Goal: Task Accomplishment & Management: Complete application form

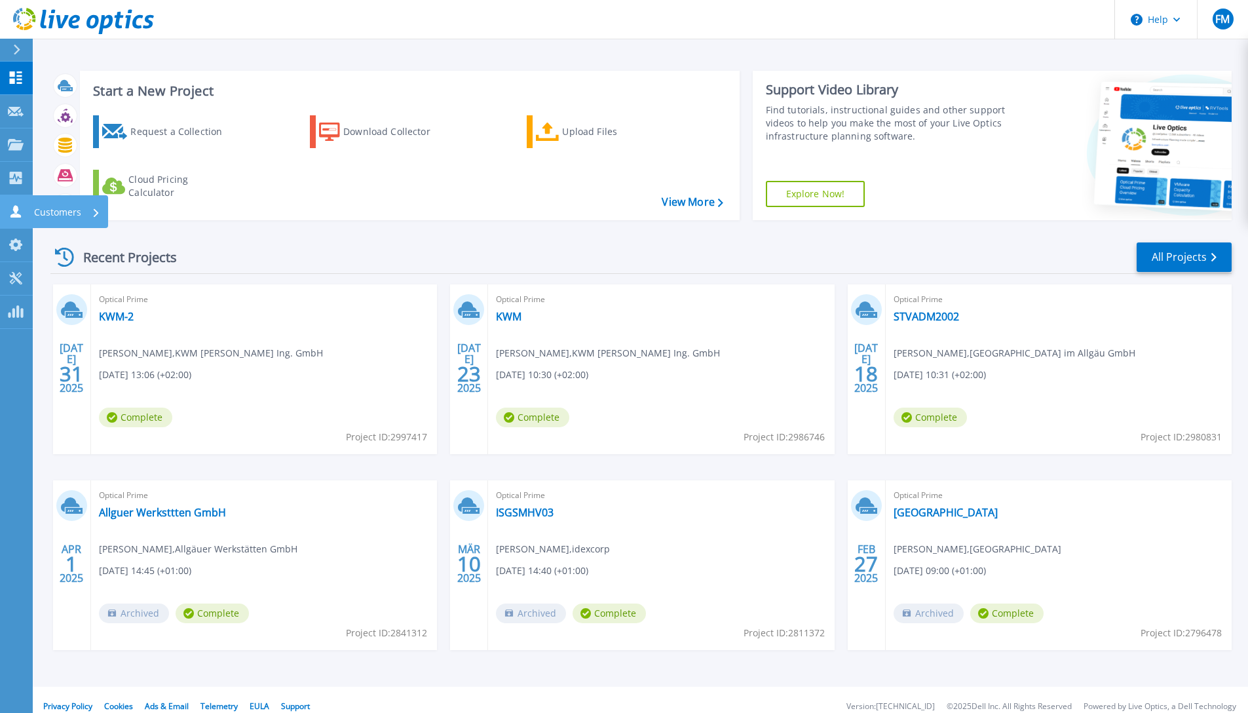
click at [26, 203] on link "Customers Customers" at bounding box center [16, 211] width 33 height 33
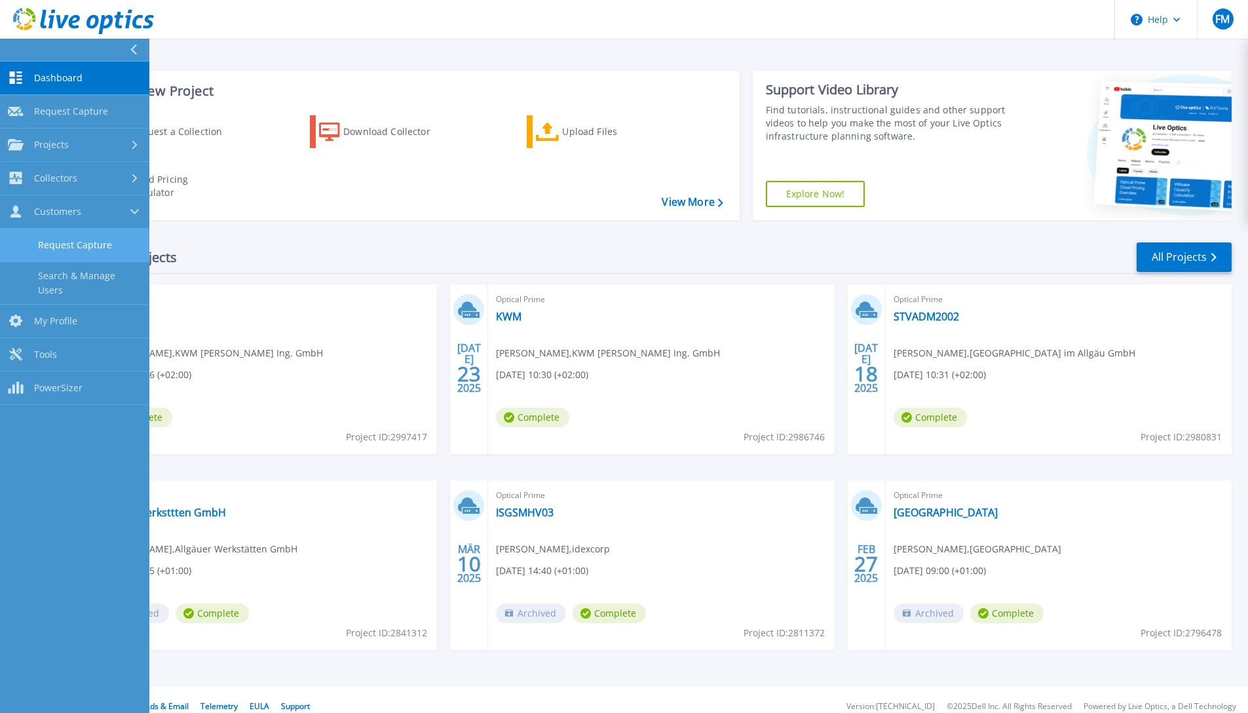
click at [66, 243] on link "Request Capture" at bounding box center [74, 245] width 149 height 33
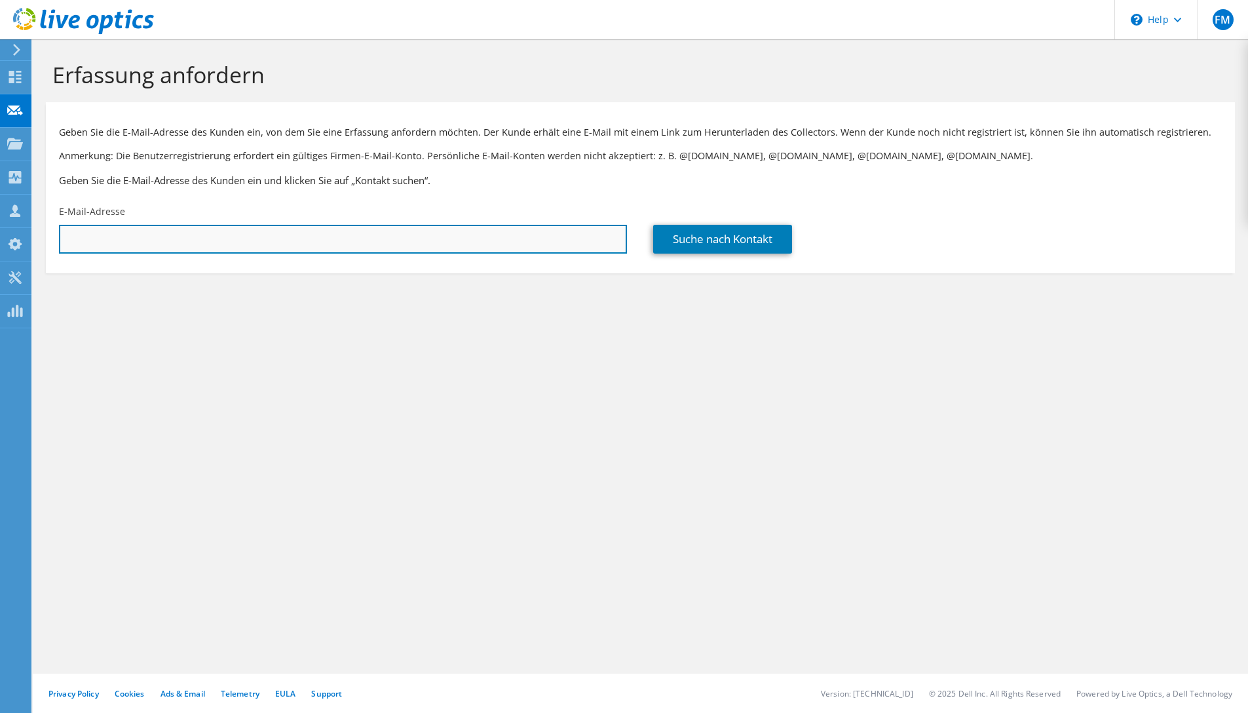
click at [102, 244] on input "text" at bounding box center [343, 239] width 568 height 29
paste input "Simon.Hauber@baumit.de"
type input "Simon.Hauber@baumit.de"
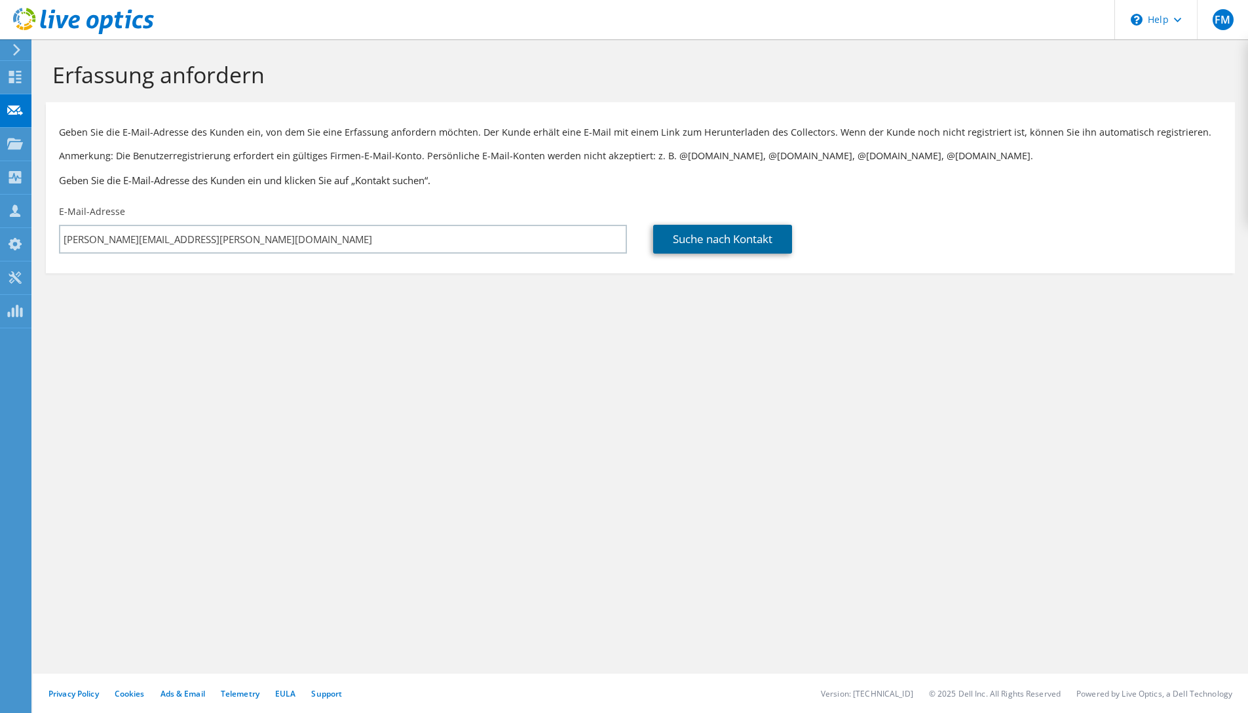
click at [698, 242] on link "Suche nach Kontakt" at bounding box center [722, 239] width 139 height 29
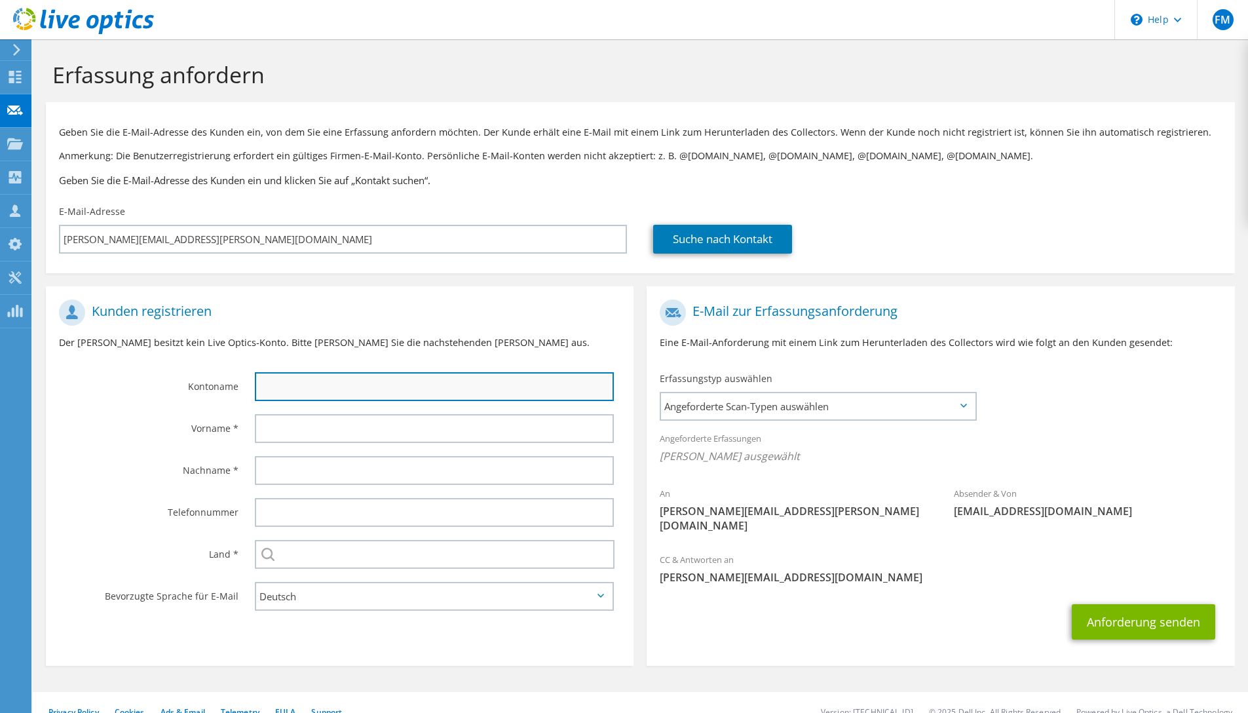
click at [356, 389] on input "text" at bounding box center [434, 386] width 359 height 29
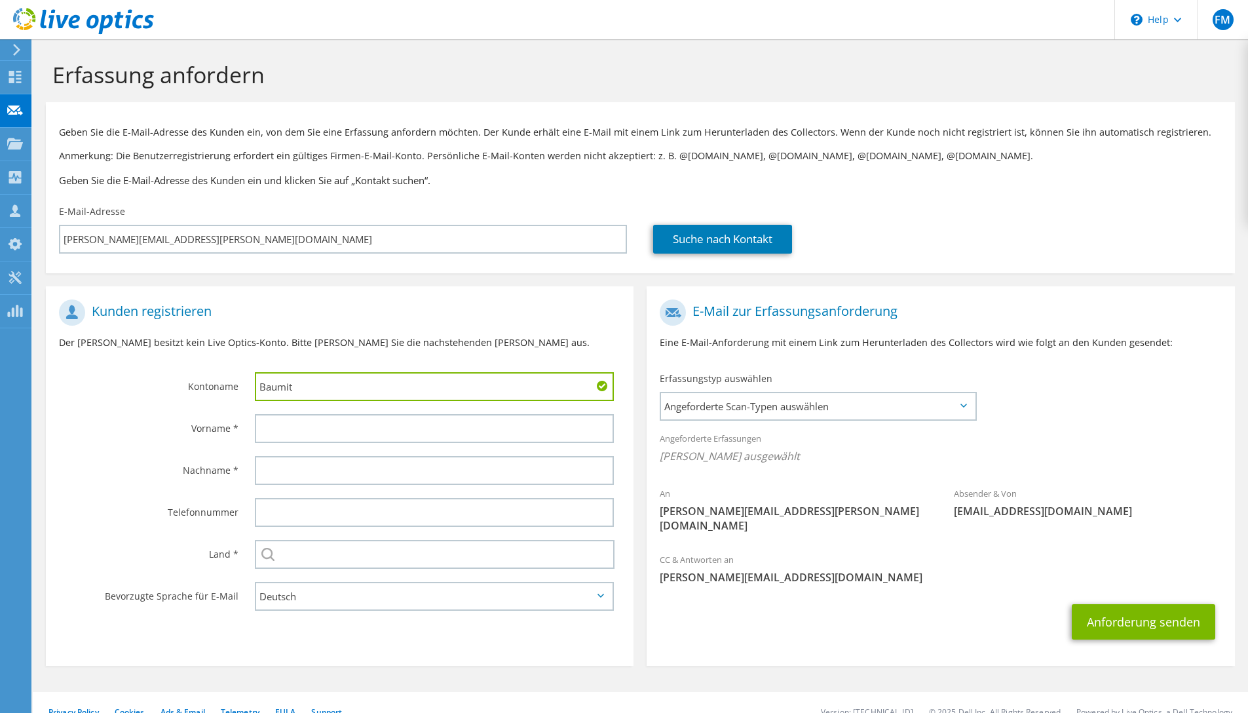
type input "Baumit"
paste input "Simon.Hauber@baumit.de"
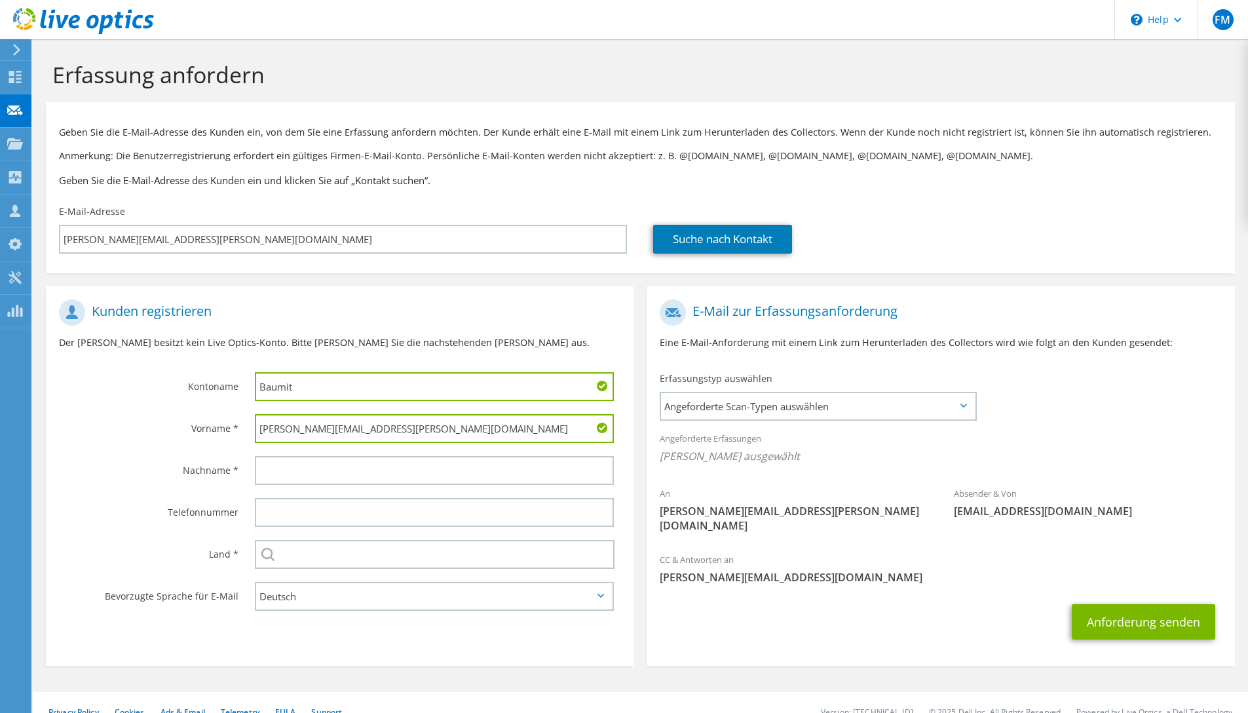
drag, startPoint x: 324, startPoint y: 433, endPoint x: 666, endPoint y: 468, distance: 343.8
click at [614, 443] on input "Simon.Hauber@baumit.de" at bounding box center [434, 428] width 359 height 29
click at [306, 430] on input "Simon.Hauber" at bounding box center [434, 428] width 359 height 29
type input "Simon."
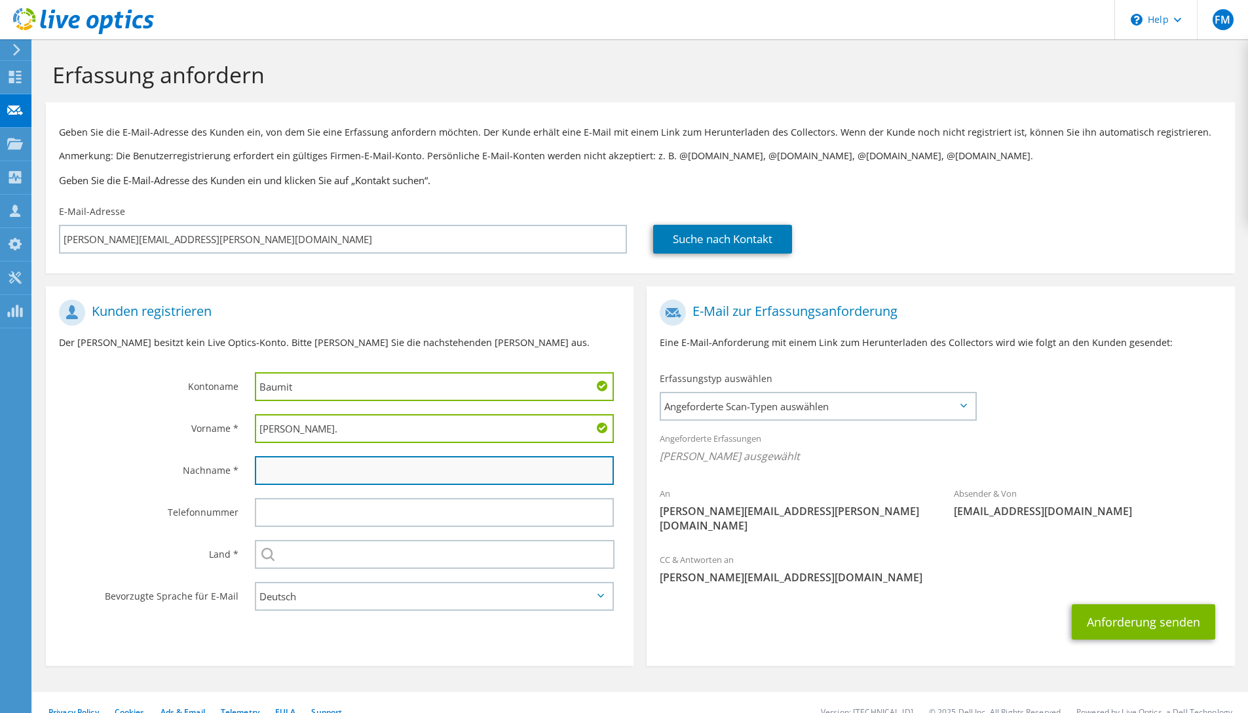
click at [280, 470] on input "text" at bounding box center [434, 470] width 359 height 29
paste input "Hauber"
type input "Hauber"
click at [333, 420] on input "Simon." at bounding box center [434, 428] width 359 height 29
click at [331, 423] on input "Simon." at bounding box center [434, 428] width 359 height 29
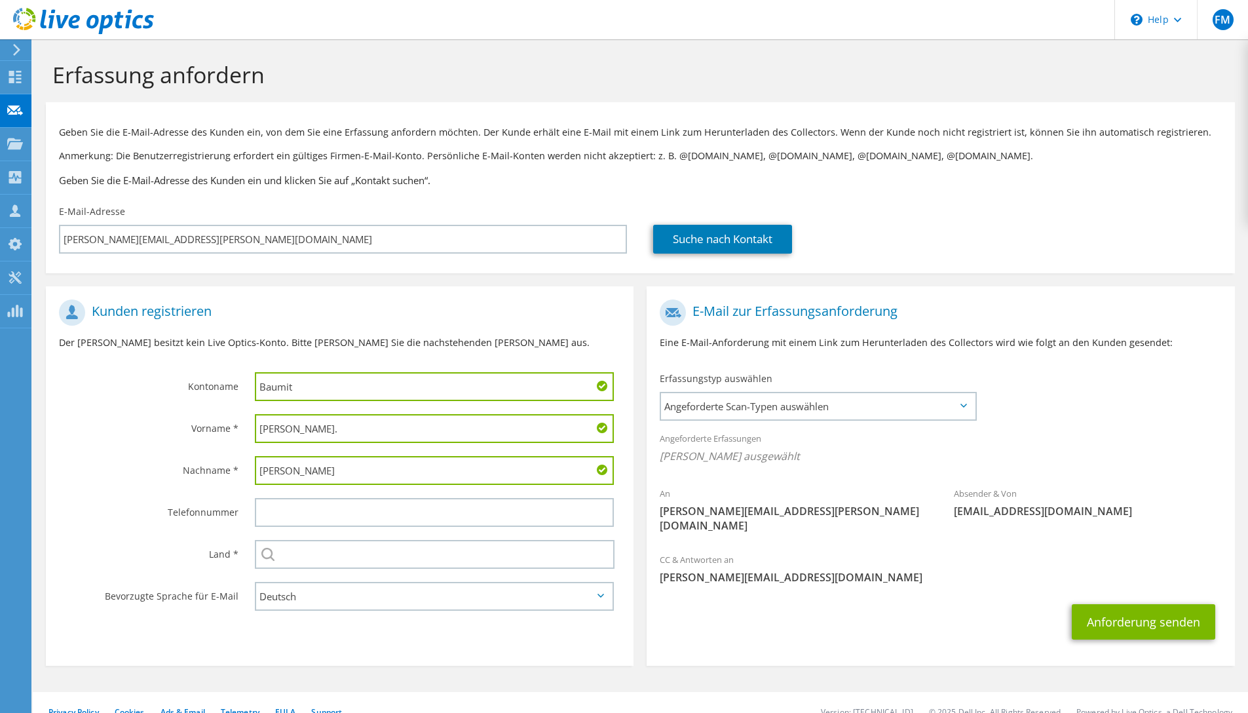
click at [323, 434] on input "Simon." at bounding box center [434, 428] width 359 height 29
type input "Simon"
click at [287, 554] on input "text" at bounding box center [435, 554] width 360 height 29
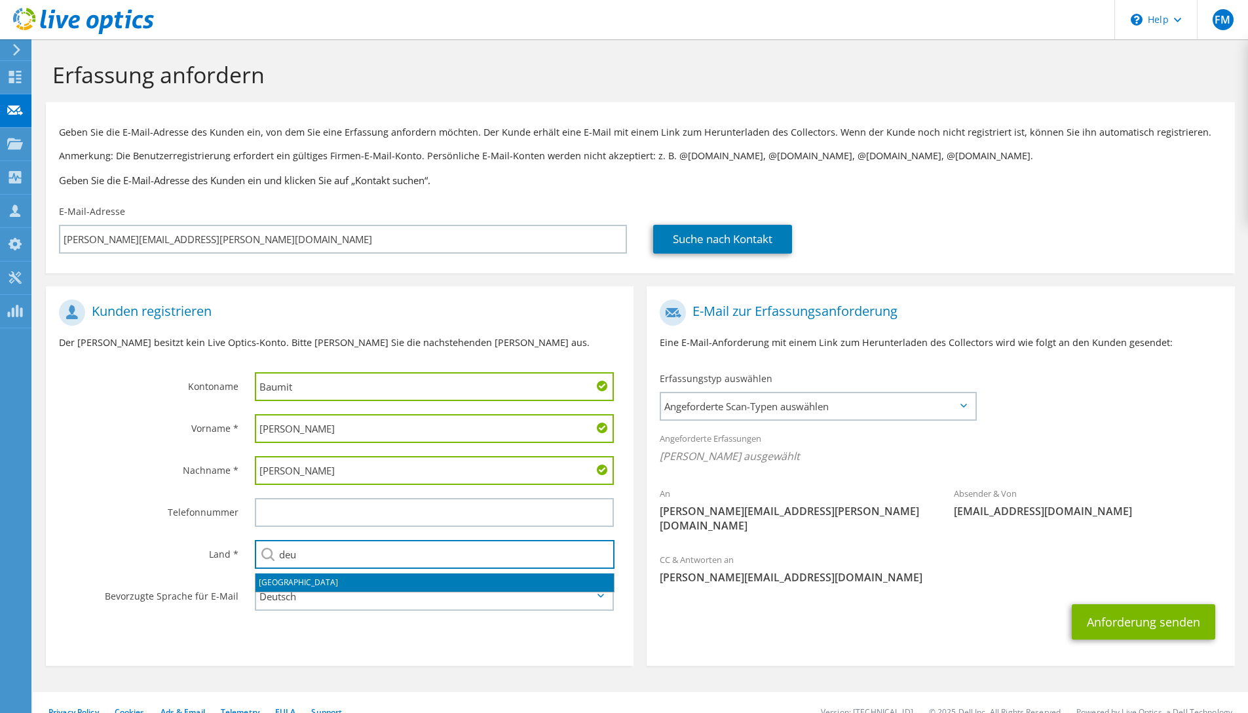
click at [300, 581] on li "Deutschland" at bounding box center [435, 582] width 358 height 18
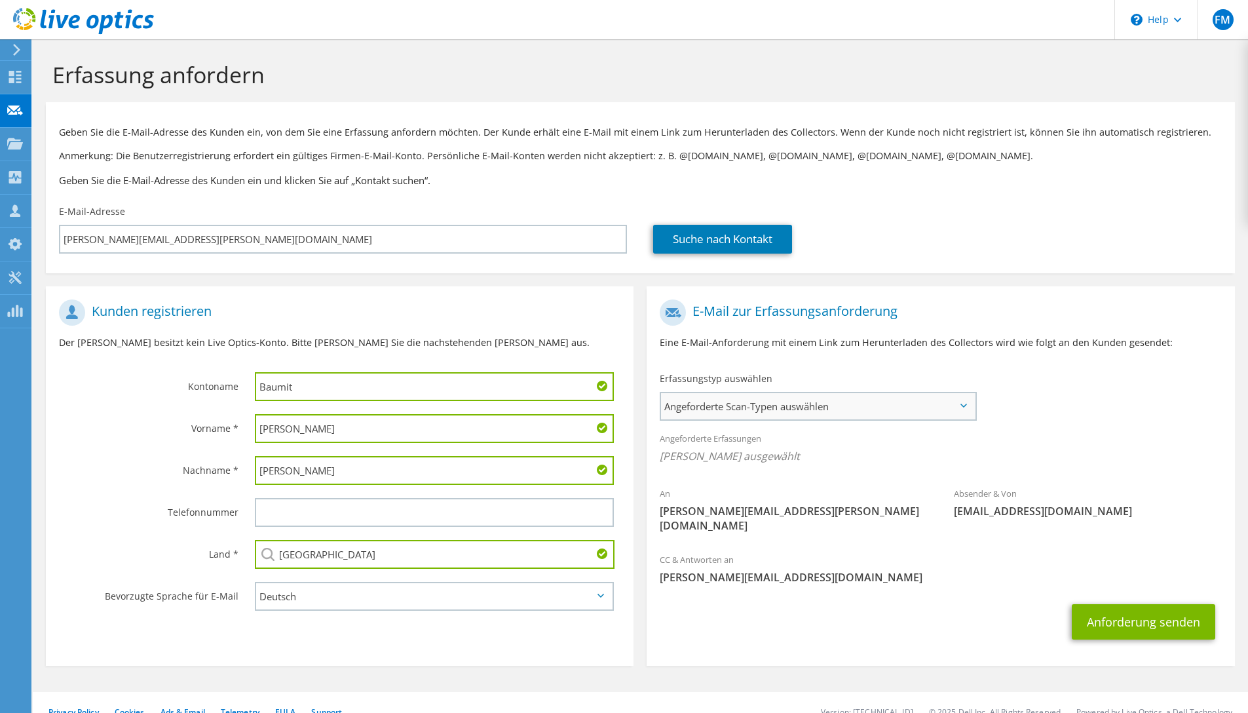
type input "Deutschland"
click at [879, 416] on span "Angeforderte Scan-Typen auswählen" at bounding box center [818, 406] width 314 height 26
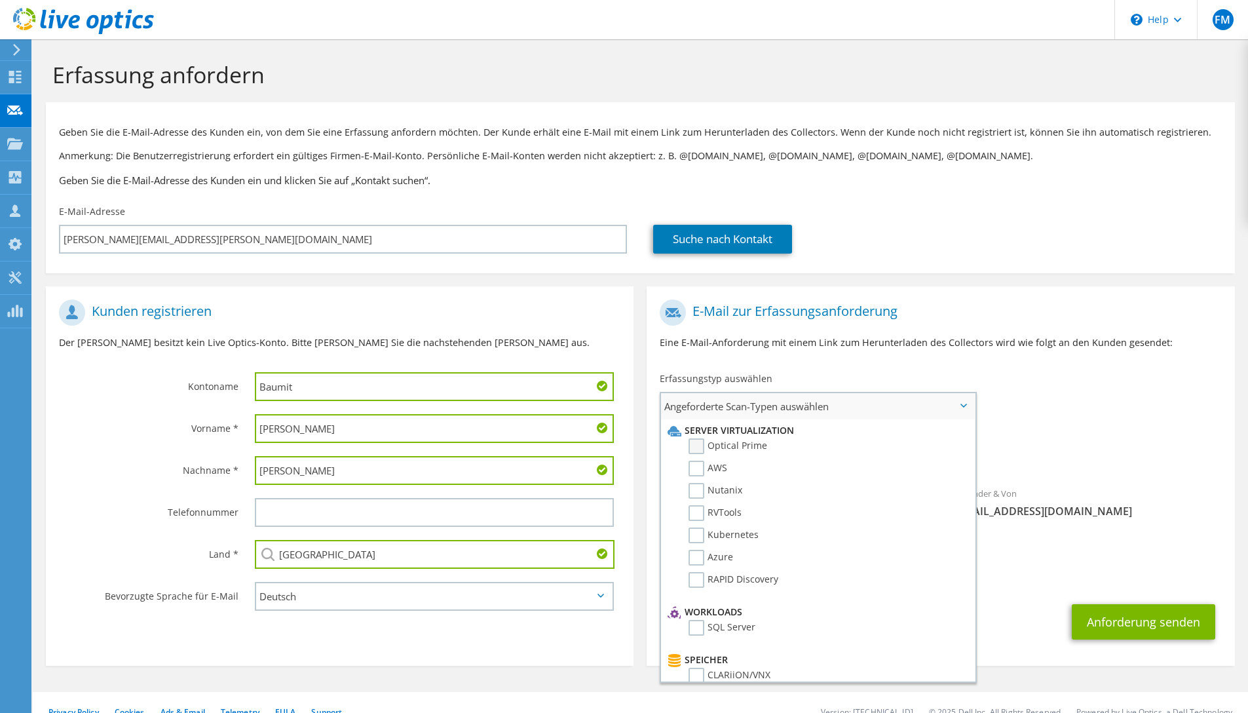
click at [749, 446] on label "Optical Prime" at bounding box center [728, 446] width 79 height 16
click at [0, 0] on input "Optical Prime" at bounding box center [0, 0] width 0 height 0
click at [1123, 385] on div "An Simon.Hauber@baumit.de Absender & Von liveoptics@liveoptics.com" at bounding box center [941, 421] width 588 height 257
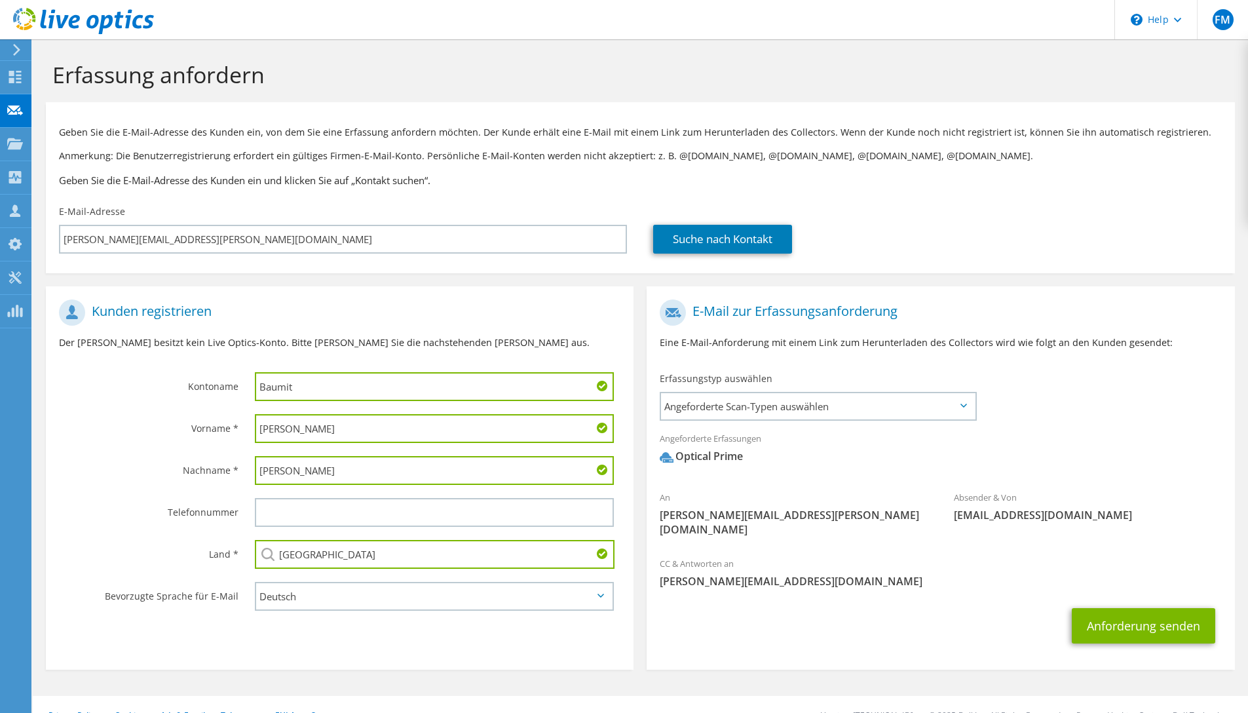
scroll to position [10, 0]
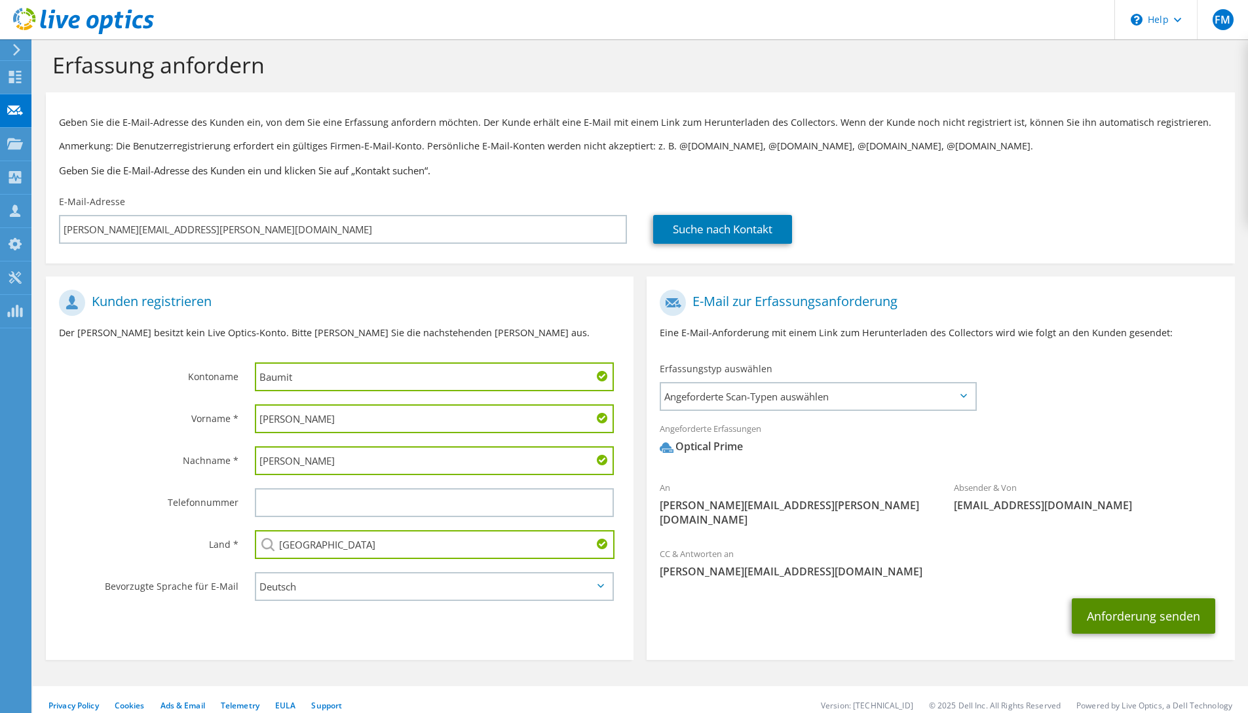
click at [1116, 601] on button "Anforderung senden" at bounding box center [1143, 615] width 143 height 35
